Goal: Use online tool/utility: Utilize a website feature to perform a specific function

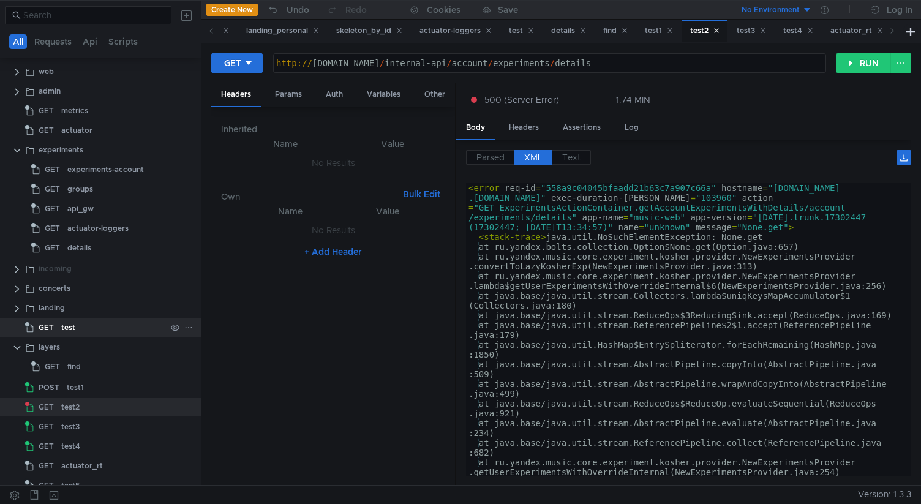
scroll to position [59, 0]
click at [851, 56] on button "RUN" at bounding box center [863, 63] width 54 height 20
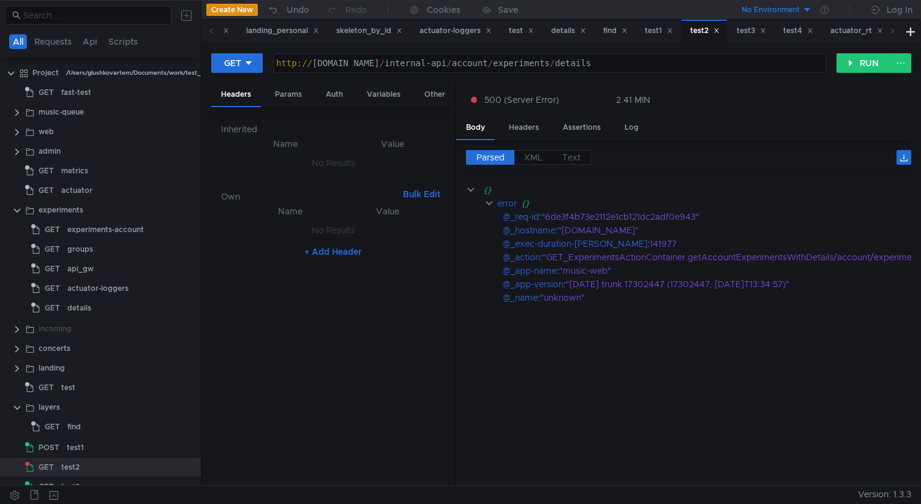
scroll to position [59, 0]
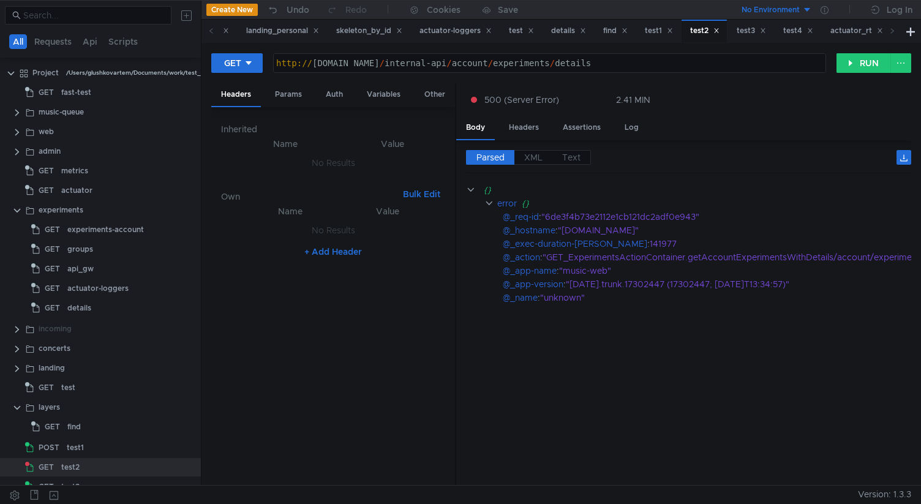
scroll to position [59, 0]
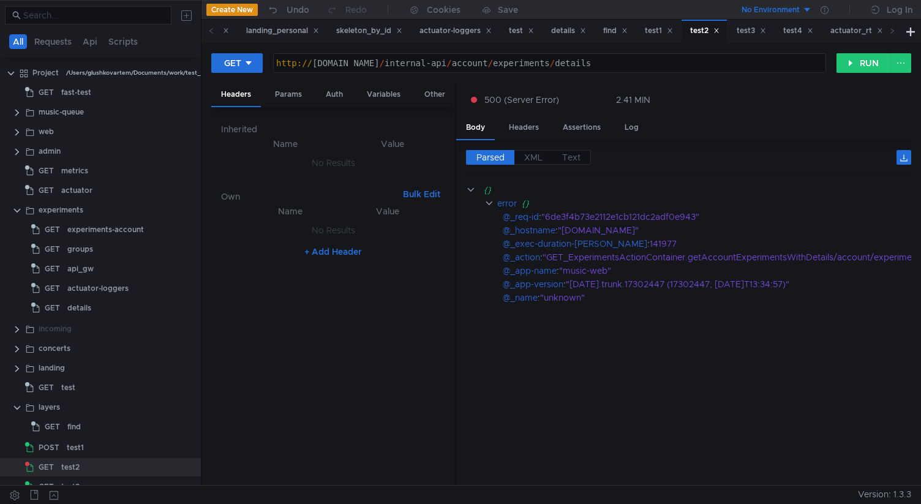
scroll to position [59, 0]
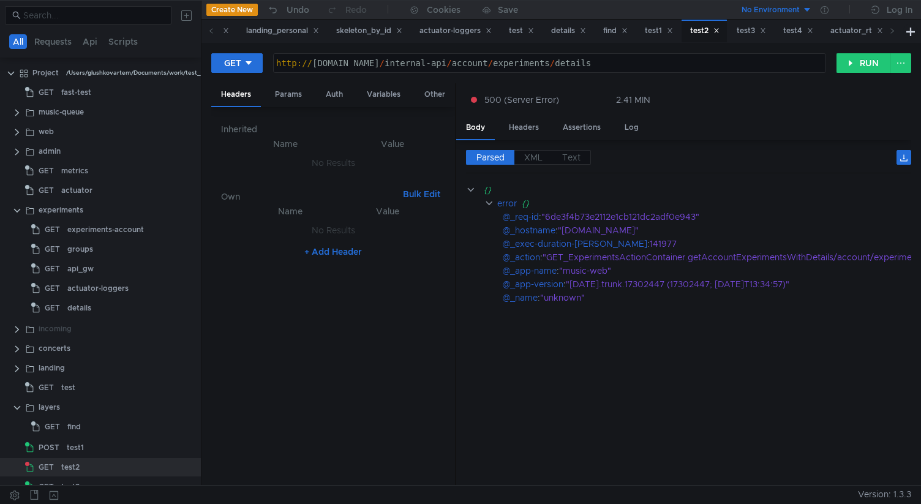
scroll to position [59, 0]
